Goal: Information Seeking & Learning: Learn about a topic

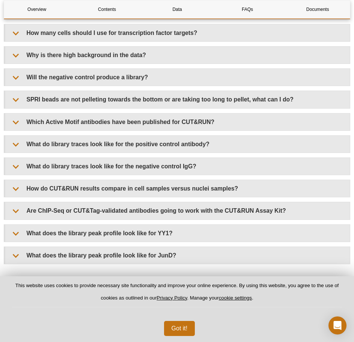
scroll to position [2480, 0]
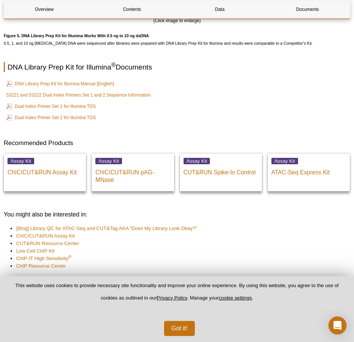
scroll to position [1876, 0]
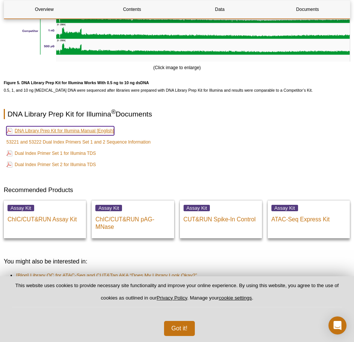
click at [66, 132] on link "DNA Library Prep Kit for Illumina Manual [English]" at bounding box center [60, 130] width 108 height 9
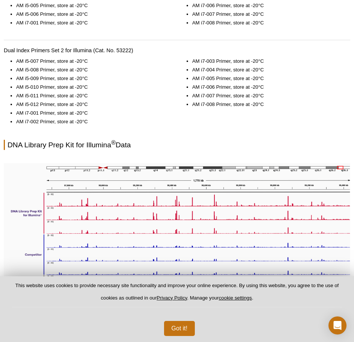
scroll to position [0, 0]
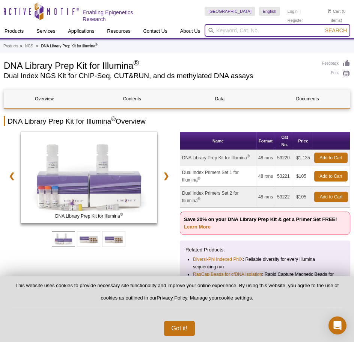
click at [260, 32] on input "search" at bounding box center [278, 30] width 146 height 13
paste input "UT&Tag"
type input "CUT&Tag normalization"
click at [323, 27] on button "Search" at bounding box center [336, 30] width 26 height 7
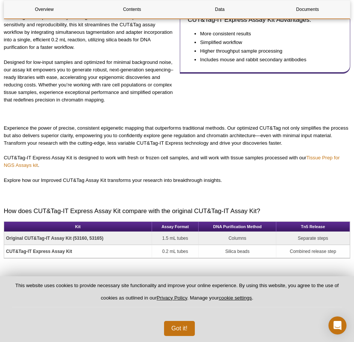
scroll to position [301, 0]
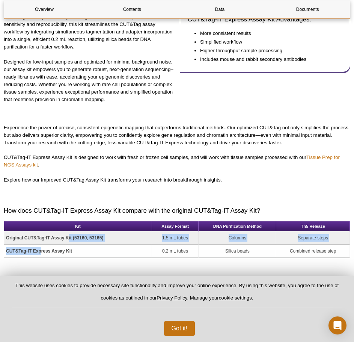
drag, startPoint x: 61, startPoint y: 243, endPoint x: 41, endPoint y: 245, distance: 20.0
click at [41, 245] on tbody "Original CUT&Tag-IT Assay Kit (53160, 53165) 1.5 mL tubes Columns Separate step…" at bounding box center [177, 244] width 346 height 26
click at [92, 257] on td "CUT&Tag-IT Express Assay Kit" at bounding box center [78, 251] width 148 height 13
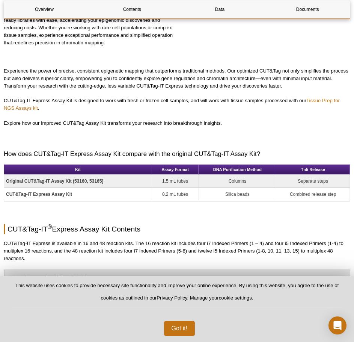
scroll to position [451, 0]
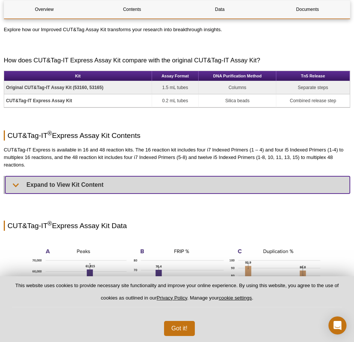
drag, startPoint x: 65, startPoint y: 192, endPoint x: 68, endPoint y: 199, distance: 8.2
click at [65, 192] on summary "Expand to View Kit Content" at bounding box center [177, 184] width 345 height 17
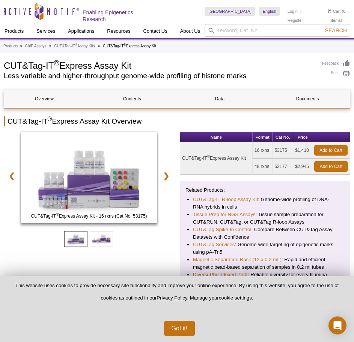
scroll to position [464, 0]
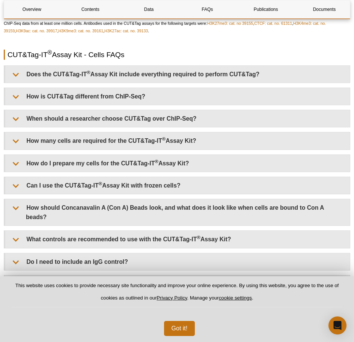
scroll to position [1804, 0]
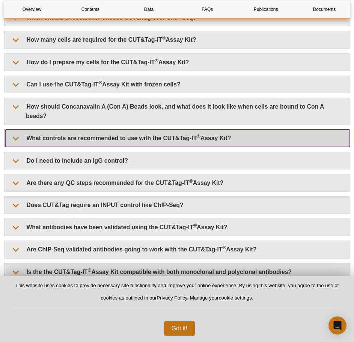
drag, startPoint x: 181, startPoint y: 136, endPoint x: 173, endPoint y: 137, distance: 7.9
click at [181, 136] on summary "What controls are recommended to use with the CUT&Tag-IT ® Assay Kit?" at bounding box center [177, 138] width 345 height 17
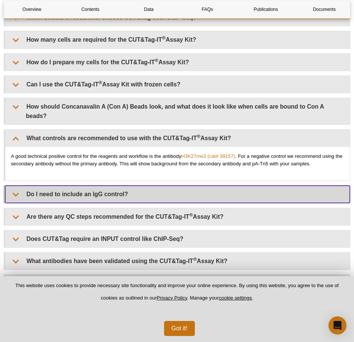
click at [111, 196] on summary "Do I need to include an IgG control?" at bounding box center [177, 194] width 345 height 17
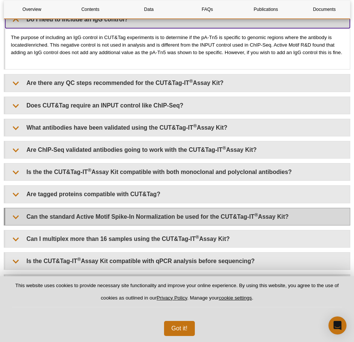
scroll to position [1992, 0]
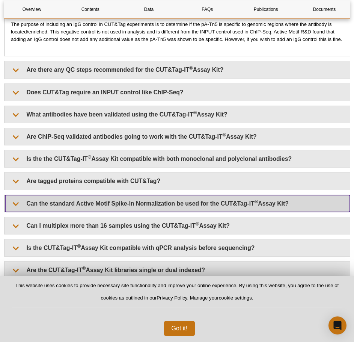
click at [103, 201] on summary "Can the standard Active Motif Spike-In Normalization be used for the CUT&Tag-IT…" at bounding box center [177, 203] width 345 height 17
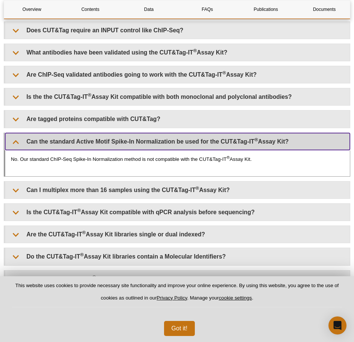
scroll to position [2067, 0]
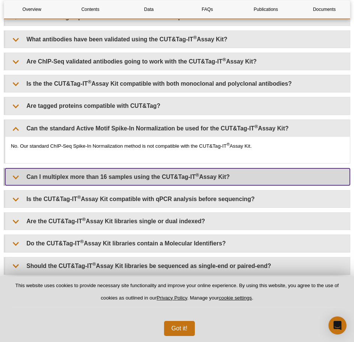
click at [119, 175] on summary "Can I multiplex more than 16 samples using the CUT&Tag-IT ® Assay Kit?" at bounding box center [177, 176] width 345 height 17
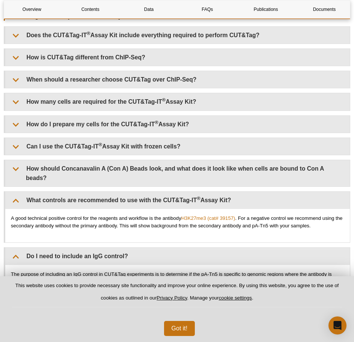
scroll to position [1729, 0]
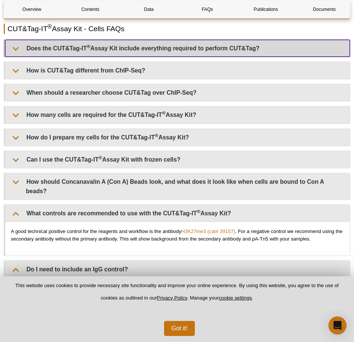
click at [220, 53] on summary "Does the CUT&Tag-IT ® Assay Kit include everything required to perform CUT&Tag?" at bounding box center [177, 48] width 345 height 17
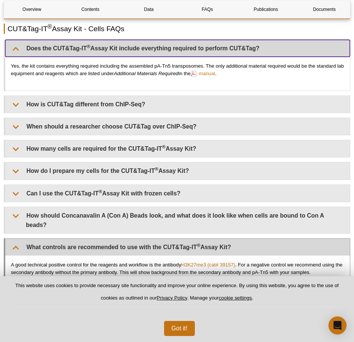
scroll to position [1766, 0]
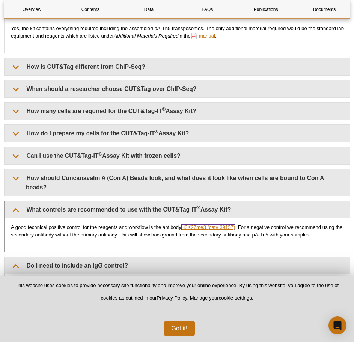
click at [201, 225] on link "H3K27me3 (cat# 39157)" at bounding box center [209, 227] width 54 height 6
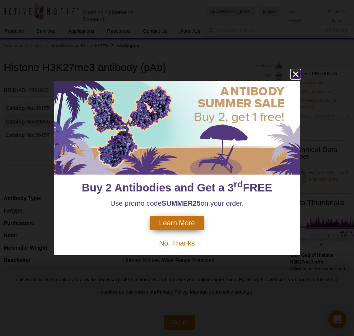
click at [296, 73] on icon "close" at bounding box center [295, 74] width 9 height 9
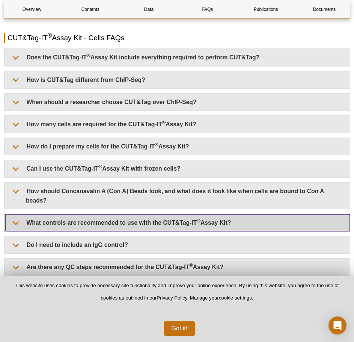
click at [53, 220] on summary "What controls are recommended to use with the CUT&Tag-IT ® Assay Kit?" at bounding box center [177, 222] width 345 height 17
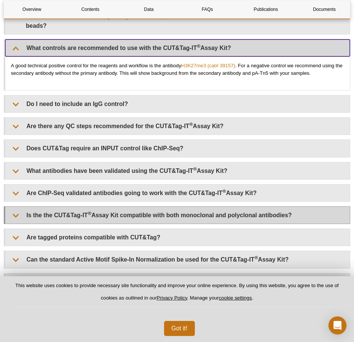
scroll to position [1850, 0]
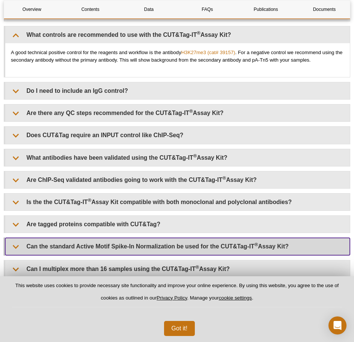
click at [116, 244] on summary "Can the standard Active Motif Spike-In Normalization be used for the CUT&Tag-IT…" at bounding box center [177, 246] width 345 height 17
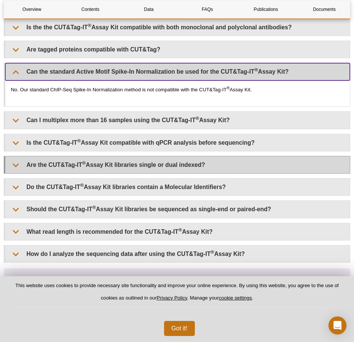
scroll to position [2038, 0]
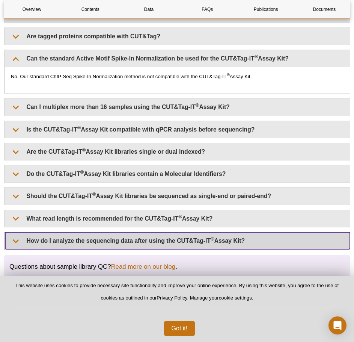
click at [198, 237] on summary "How do I analyze the sequencing data after using the CUT&Tag-IT ® Assay Kit?" at bounding box center [177, 240] width 345 height 17
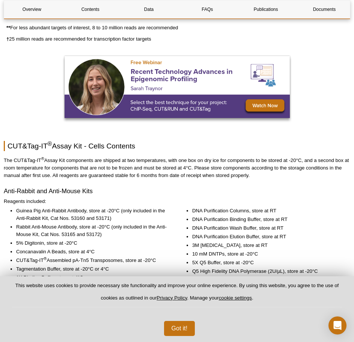
scroll to position [942, 0]
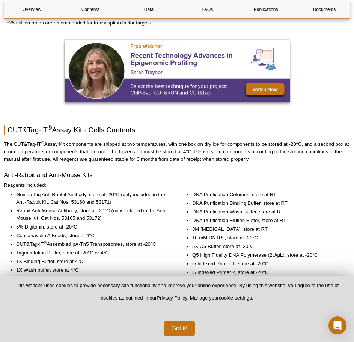
click at [49, 214] on li "Rabbit Anti-Mouse Antibody, store at -20°C (only included in the Anti-Mouse Kit…" at bounding box center [91, 214] width 151 height 15
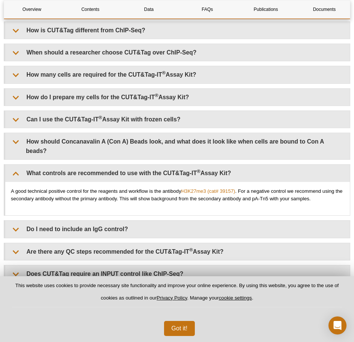
scroll to position [1731, 0]
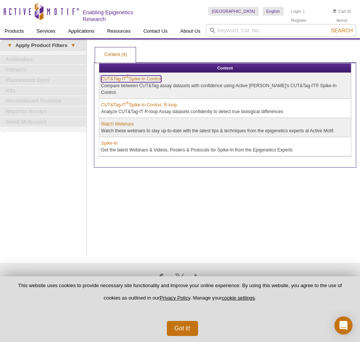
click at [147, 76] on link "CUT&Tag-IT ® Spike-In Control" at bounding box center [131, 79] width 60 height 7
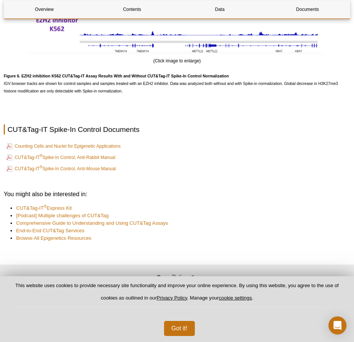
scroll to position [1511, 0]
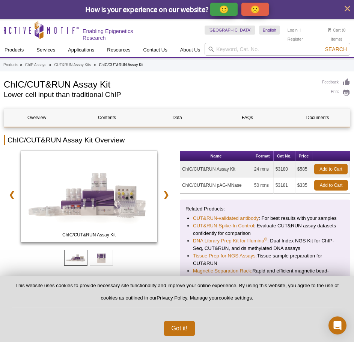
click at [207, 169] on td "ChIC/CUT&RUN Assay Kit" at bounding box center [216, 169] width 72 height 16
click at [233, 45] on input "search" at bounding box center [278, 49] width 146 height 13
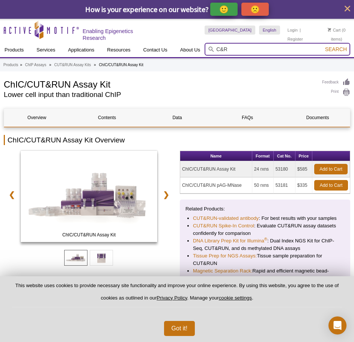
paste input "UT&RUN"
type input "CUT&RUN kit"
click at [323, 46] on button "Search" at bounding box center [336, 49] width 26 height 7
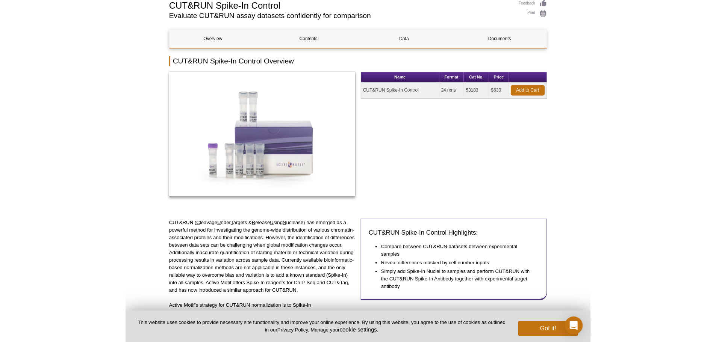
scroll to position [113, 0]
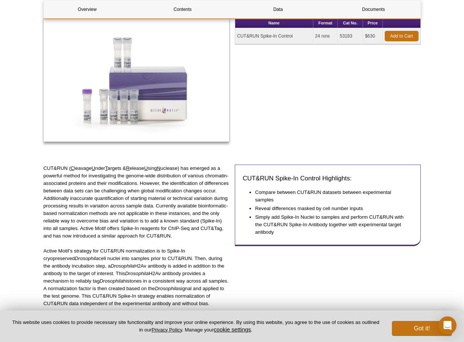
click at [354, 34] on td "$630" at bounding box center [373, 36] width 20 height 16
click at [354, 33] on td "$630" at bounding box center [373, 36] width 20 height 16
click at [354, 38] on td "$630" at bounding box center [373, 36] width 20 height 16
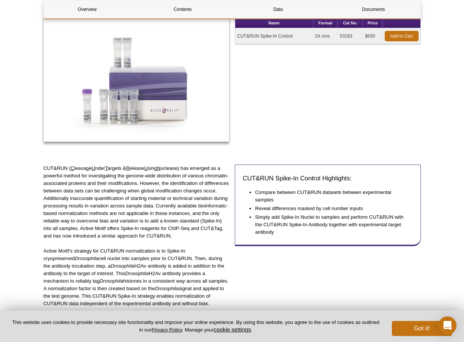
copy td "630"
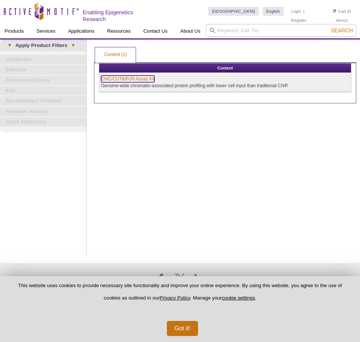
click at [126, 79] on link "ChIC/CUT&RUN Assay Kit" at bounding box center [127, 79] width 53 height 7
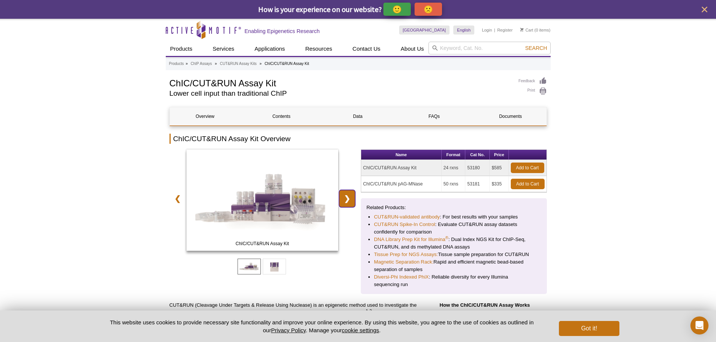
click at [348, 200] on link "❯" at bounding box center [347, 198] width 16 height 17
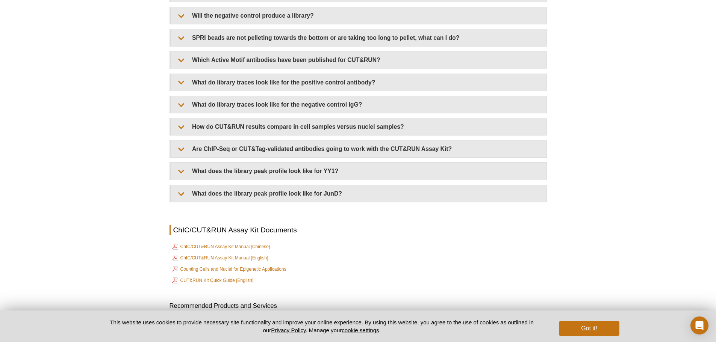
scroll to position [27, 0]
